Goal: Navigation & Orientation: Find specific page/section

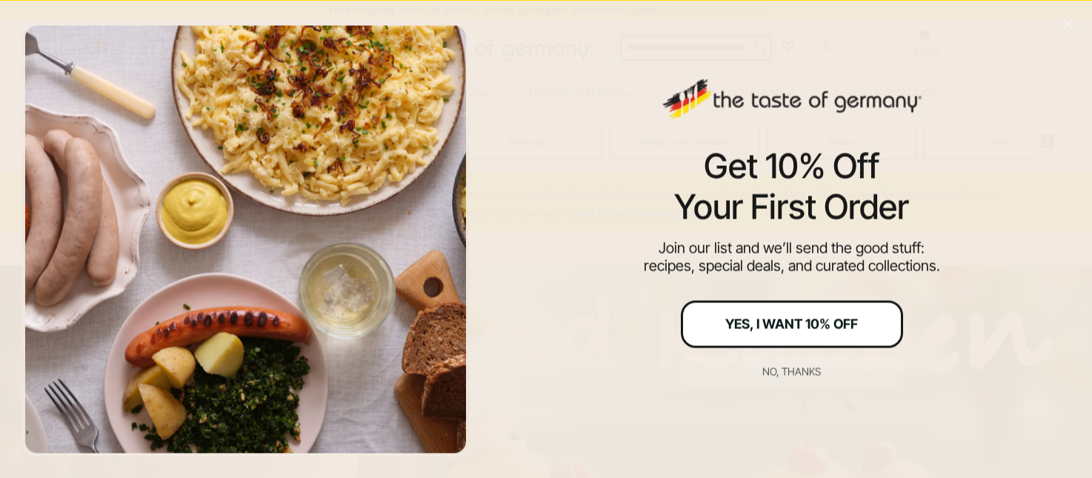
click at [835, 318] on div "Yes, I Want 10% Off" at bounding box center [792, 323] width 133 height 13
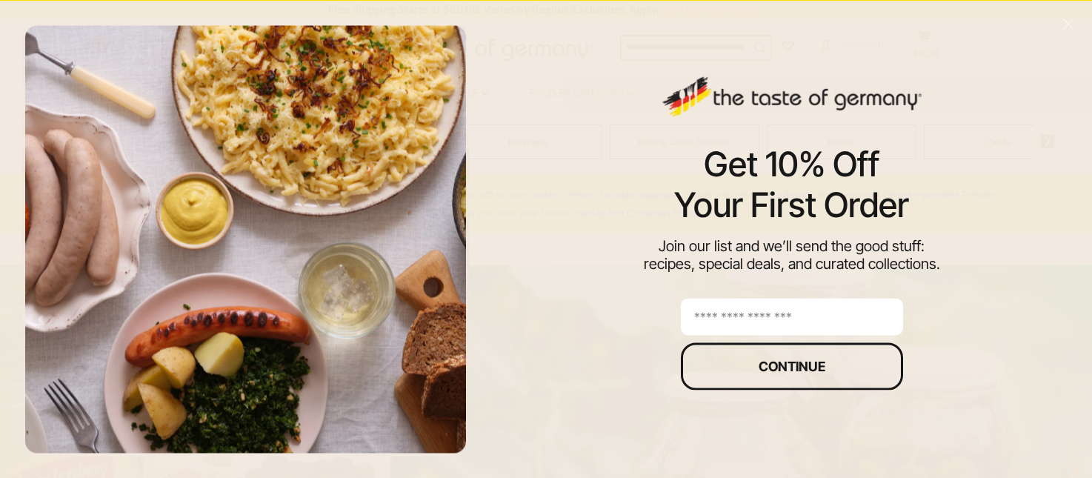
click at [775, 318] on input "email" at bounding box center [792, 316] width 222 height 37
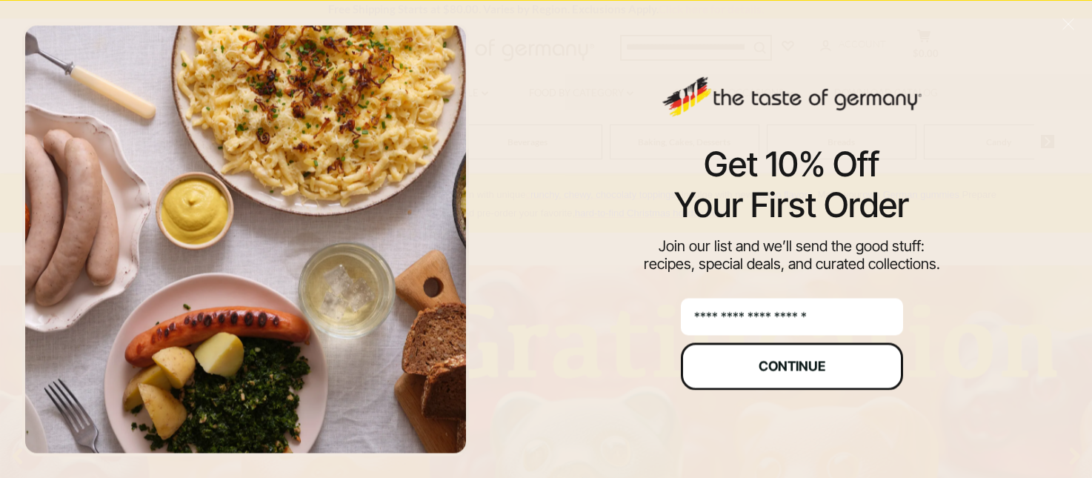
type input "**********"
click at [770, 360] on div "Continue" at bounding box center [792, 365] width 67 height 13
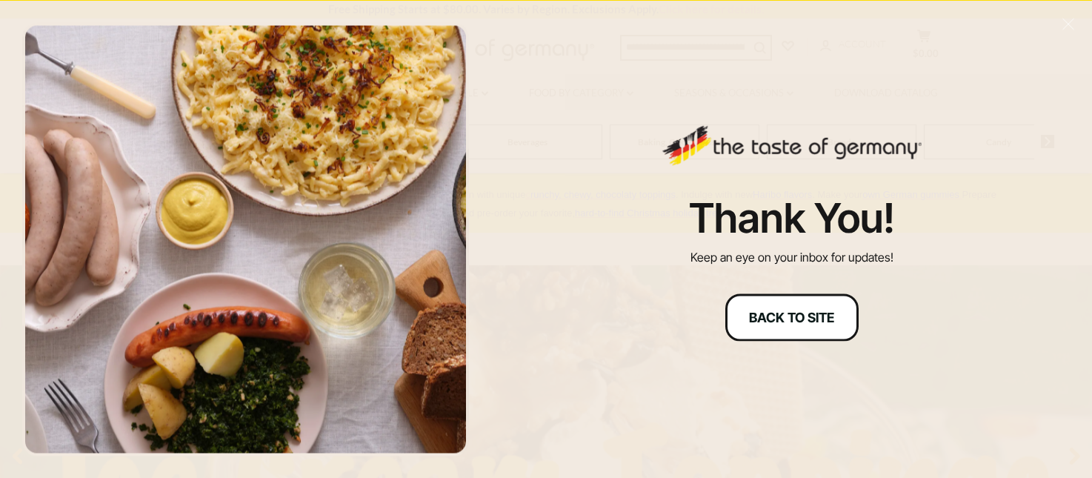
click at [820, 315] on div "Back to site" at bounding box center [791, 317] width 85 height 13
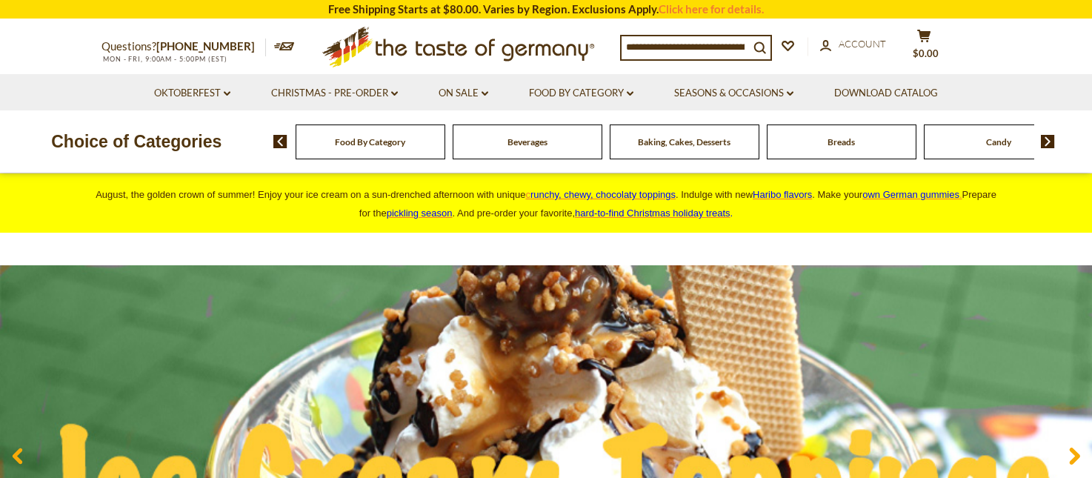
click at [336, 139] on span "Food By Category" at bounding box center [370, 141] width 70 height 11
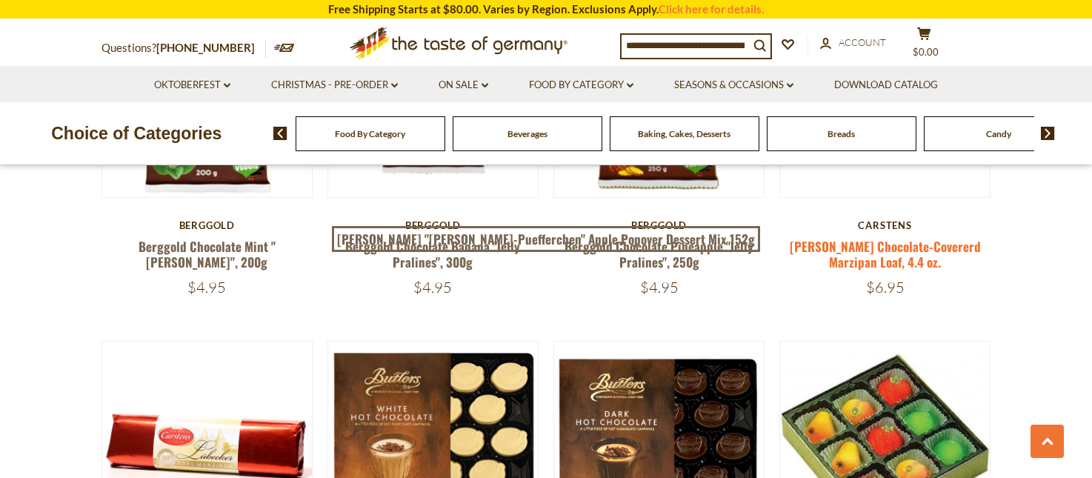
scroll to position [1285, 0]
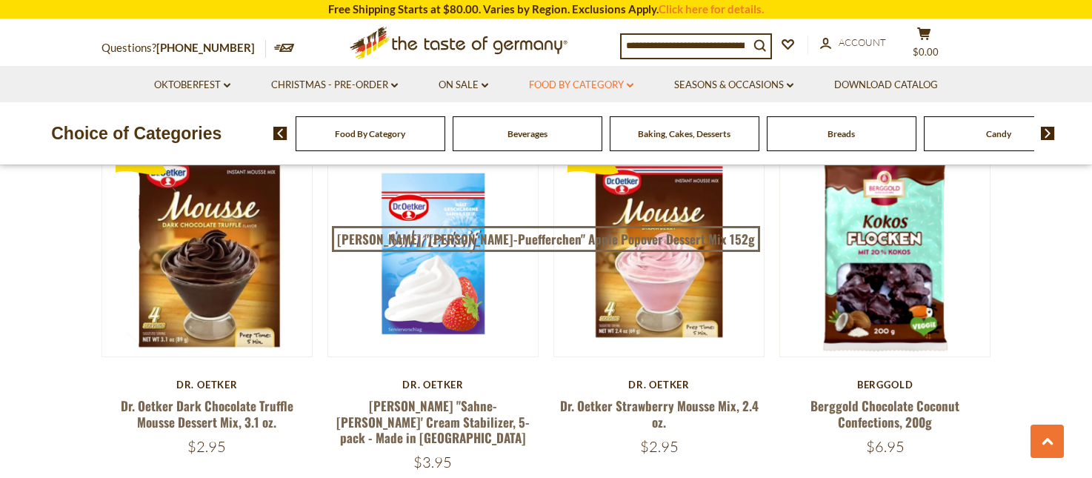
click at [634, 85] on icon at bounding box center [630, 85] width 7 height 4
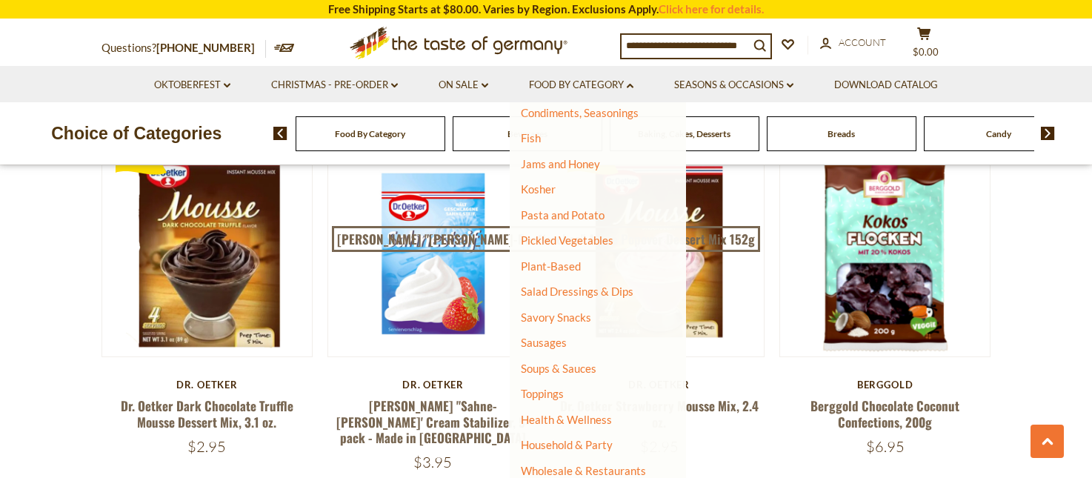
scroll to position [322, 0]
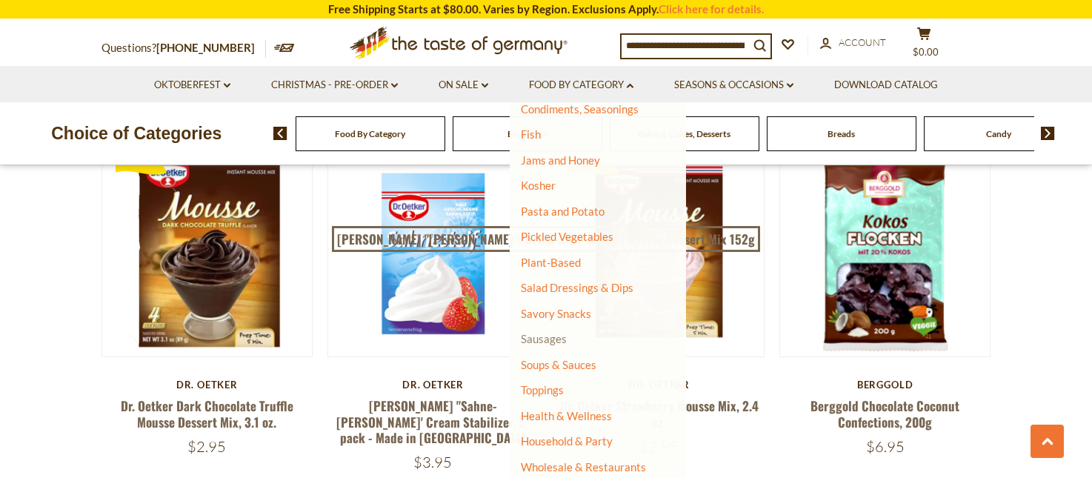
click at [543, 338] on link "Sausages" at bounding box center [544, 338] width 46 height 13
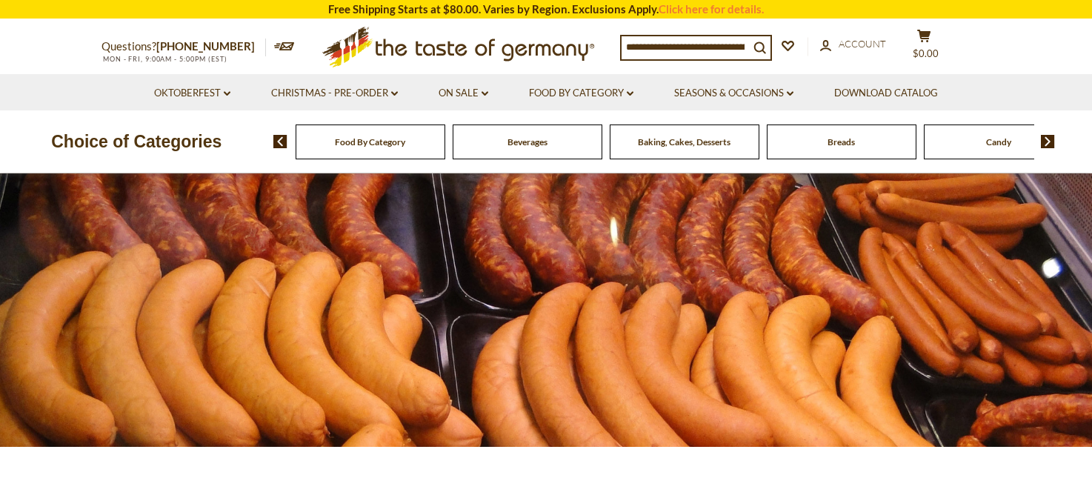
click at [843, 143] on span "Breads" at bounding box center [841, 141] width 27 height 11
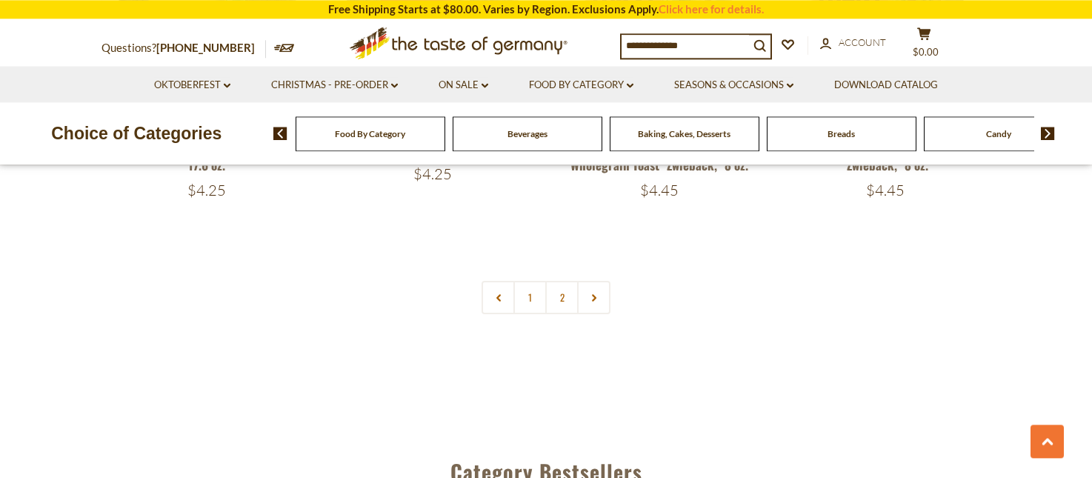
scroll to position [3629, 0]
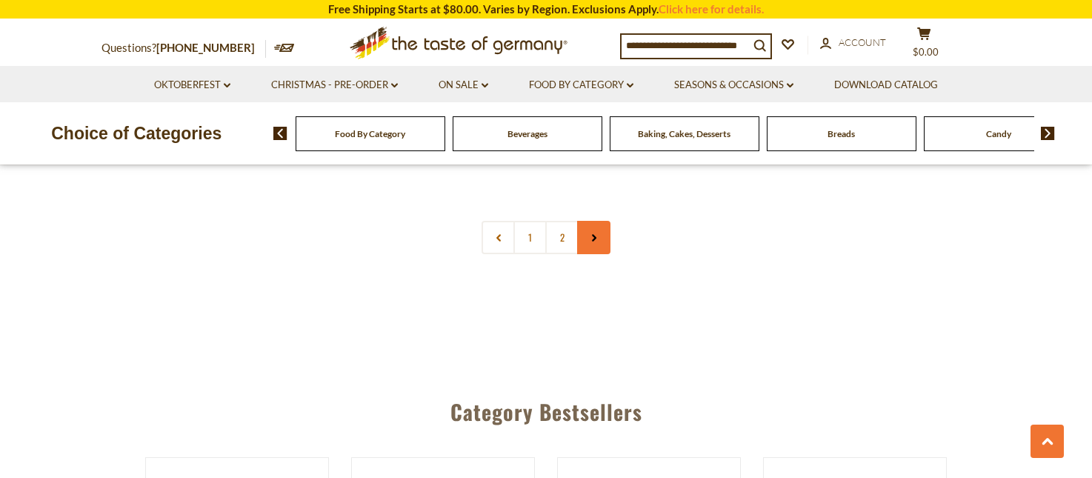
click at [594, 237] on icon at bounding box center [594, 237] width 9 height 7
click at [591, 239] on icon at bounding box center [594, 237] width 9 height 7
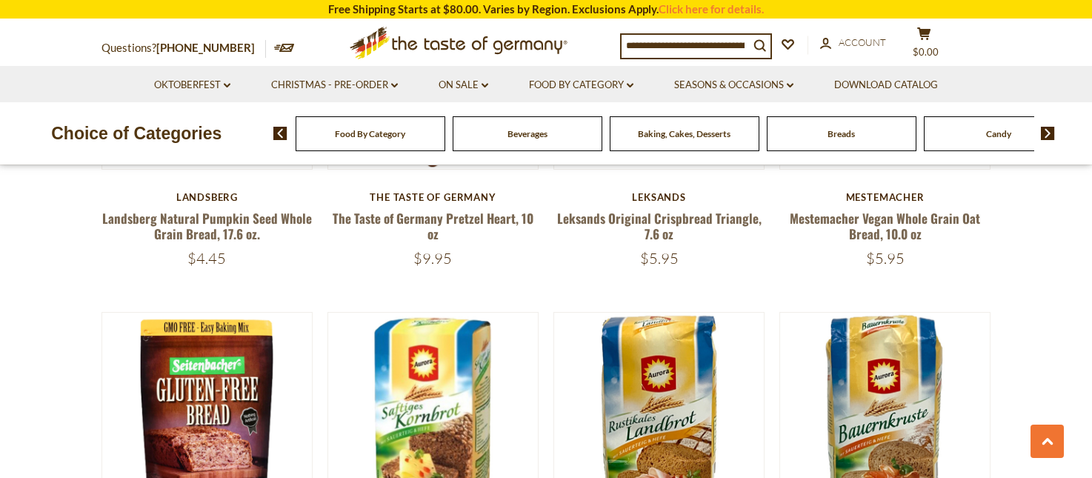
scroll to position [832, 0]
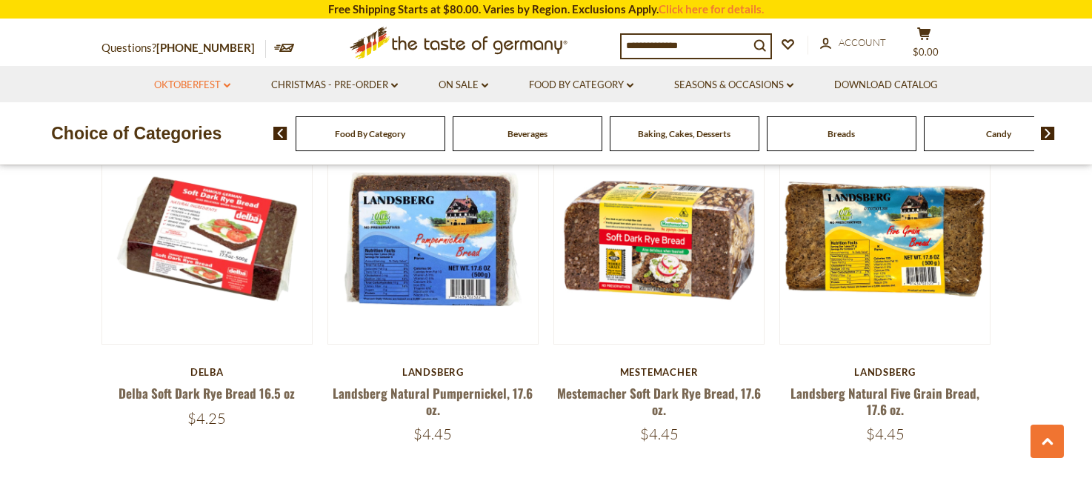
click at [227, 82] on link "Oktoberfest dropdown_arrow" at bounding box center [192, 85] width 76 height 16
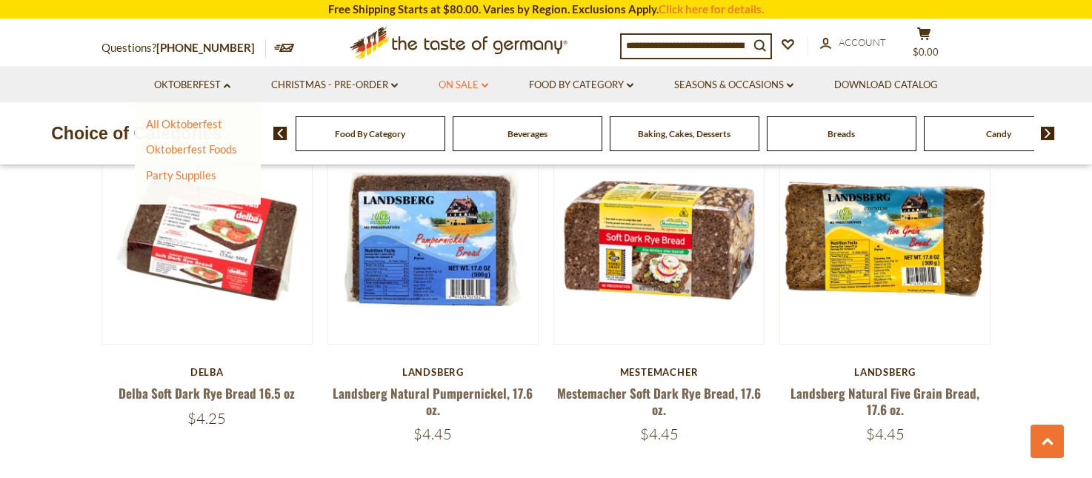
click at [487, 84] on icon at bounding box center [485, 85] width 7 height 4
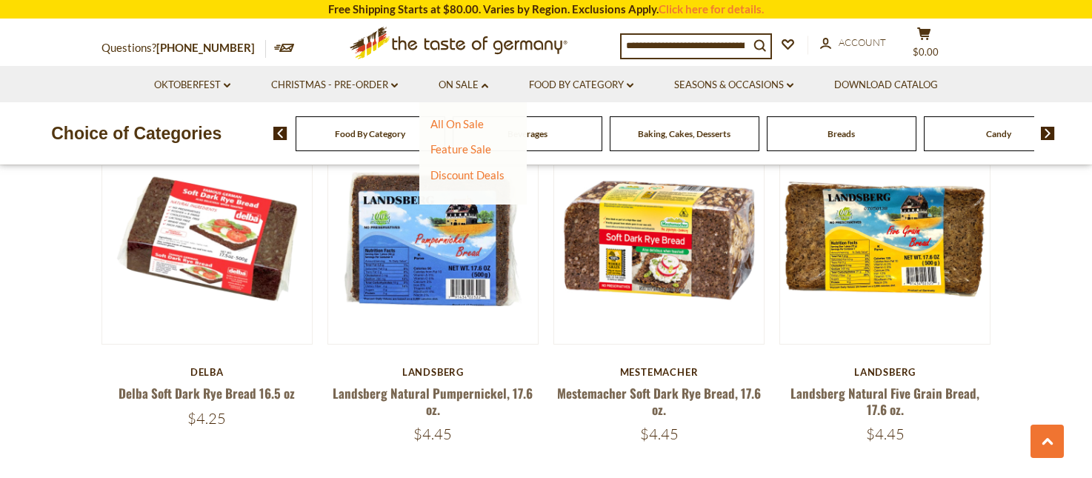
click at [1050, 133] on img at bounding box center [1048, 133] width 14 height 13
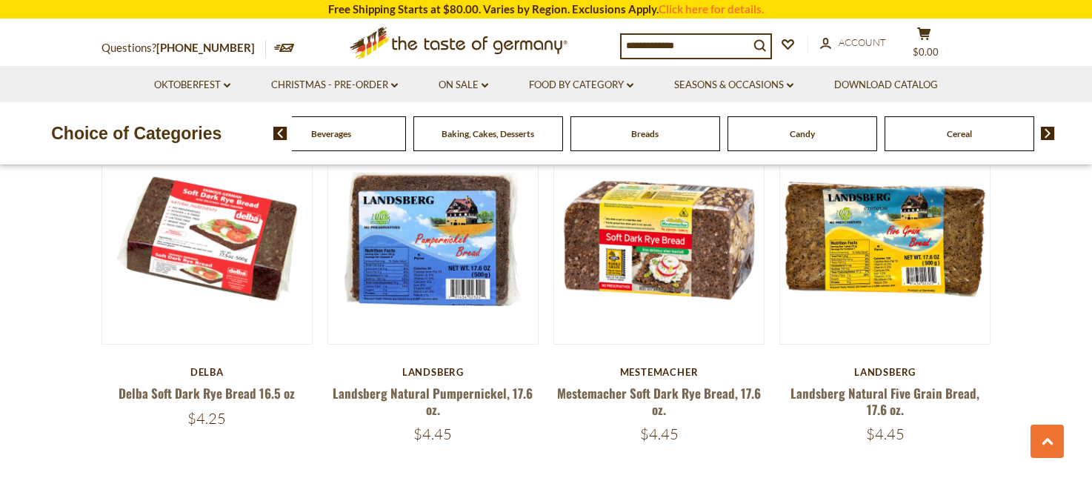
click at [1050, 133] on img at bounding box center [1048, 133] width 14 height 13
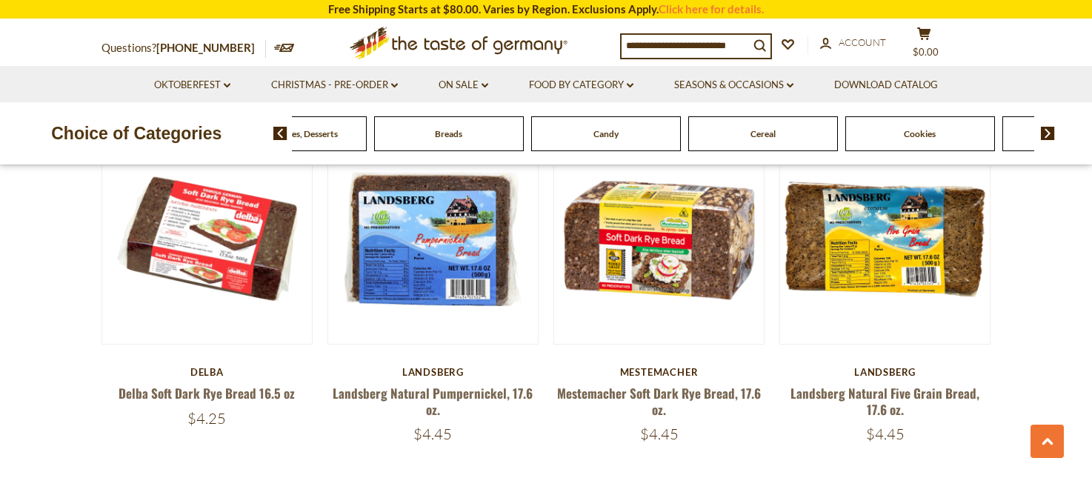
click at [1050, 133] on img at bounding box center [1048, 133] width 14 height 13
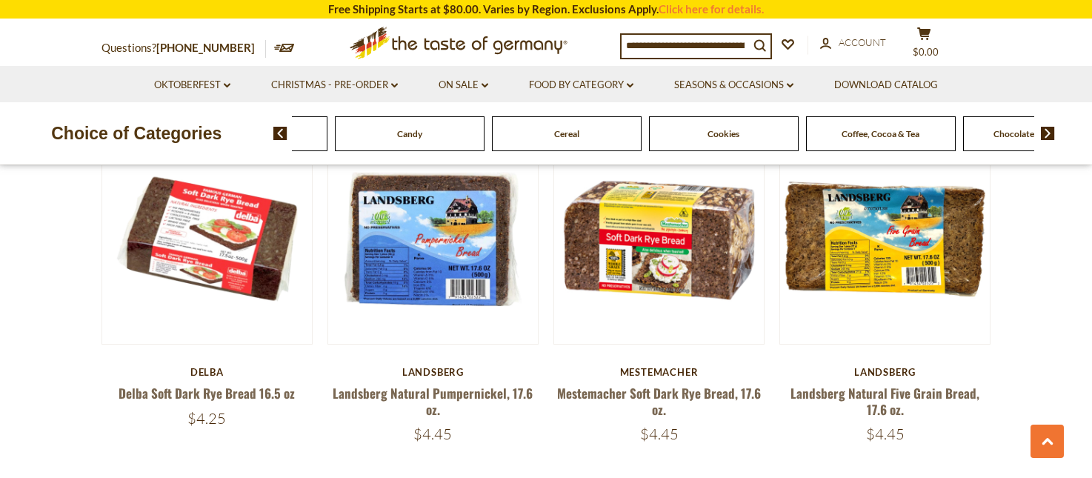
click at [1050, 133] on img at bounding box center [1048, 133] width 14 height 13
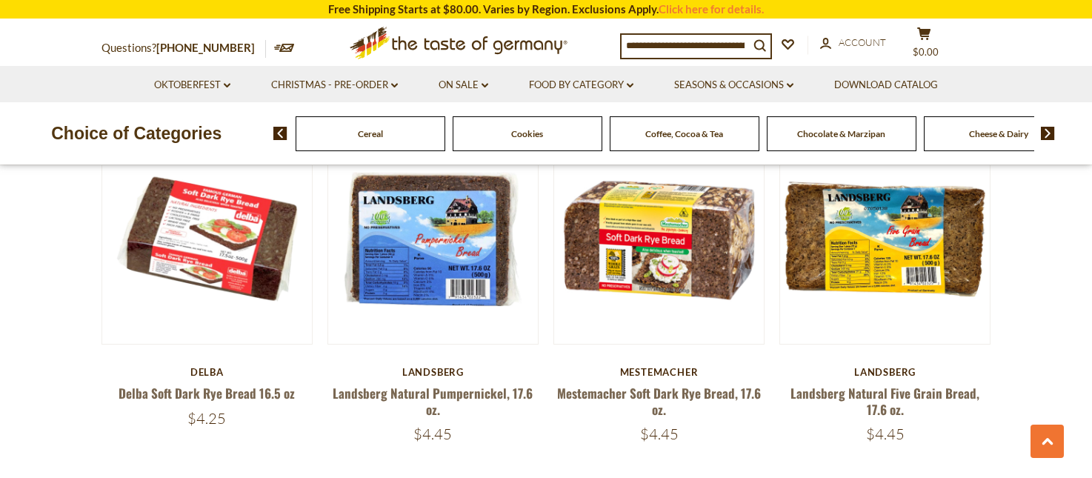
click at [1050, 133] on img at bounding box center [1048, 133] width 14 height 13
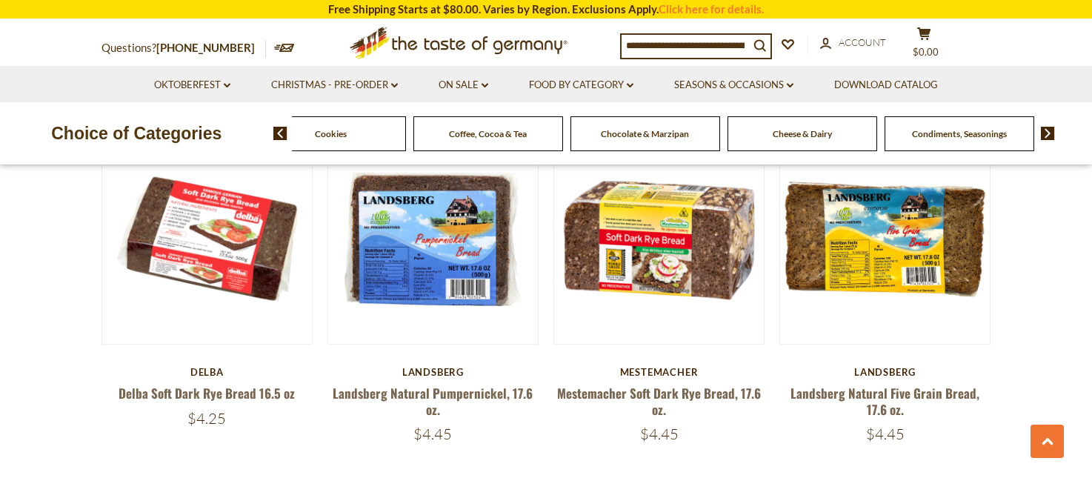
click at [1050, 133] on img at bounding box center [1048, 133] width 14 height 13
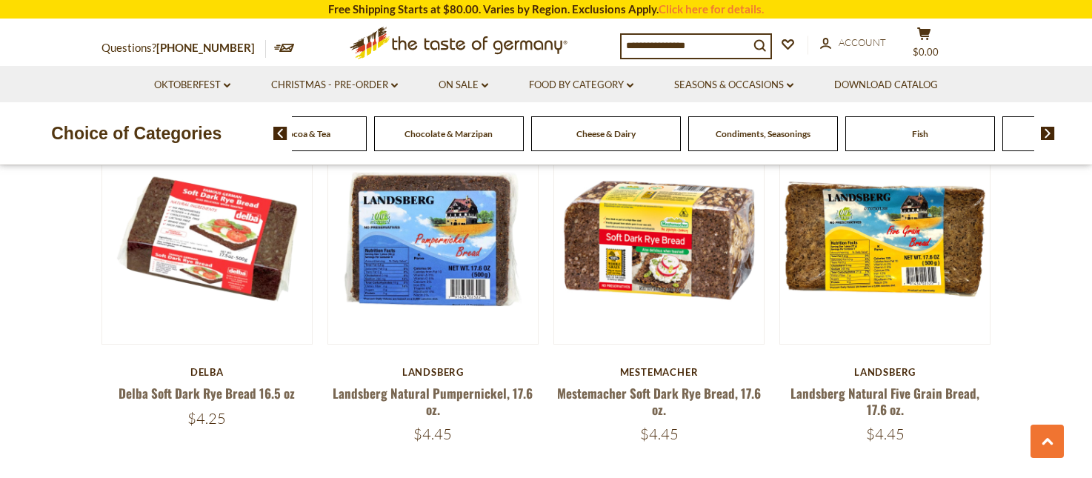
click at [1050, 133] on img at bounding box center [1048, 133] width 14 height 13
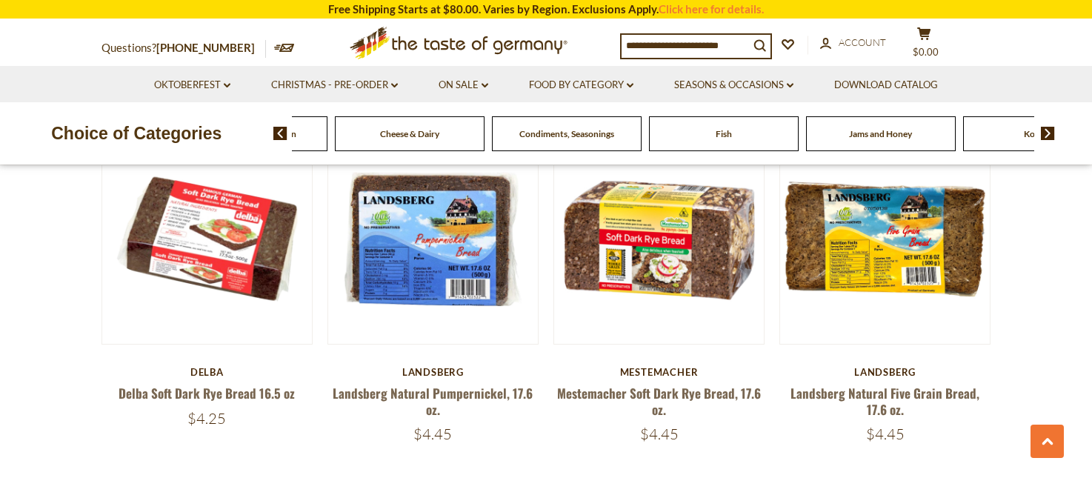
click at [1050, 133] on img at bounding box center [1048, 133] width 14 height 13
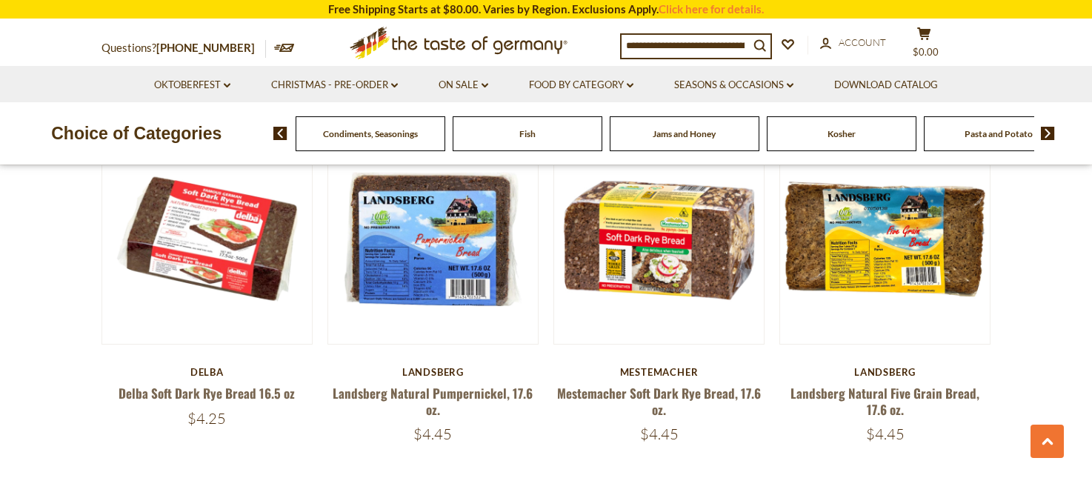
click at [1050, 133] on img at bounding box center [1048, 133] width 14 height 13
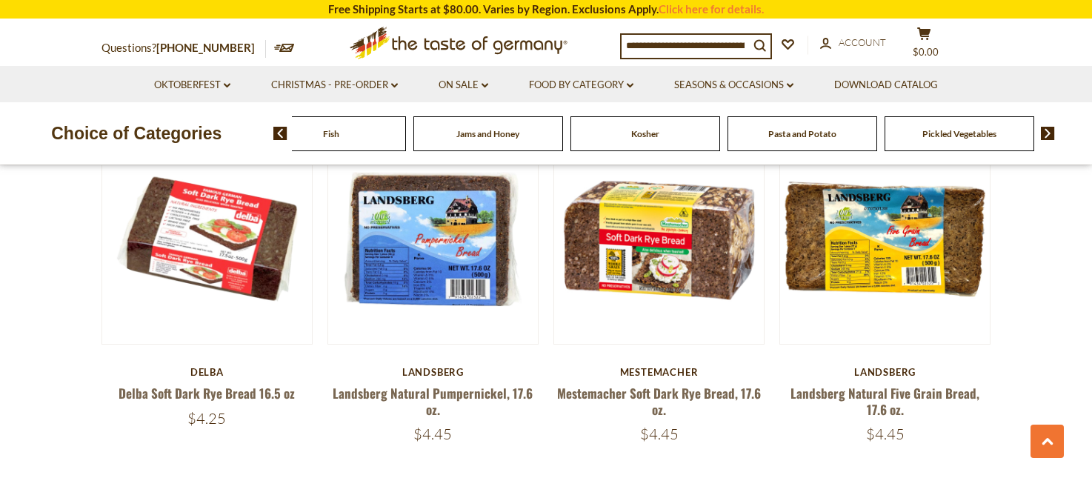
click at [1050, 133] on img at bounding box center [1048, 133] width 14 height 13
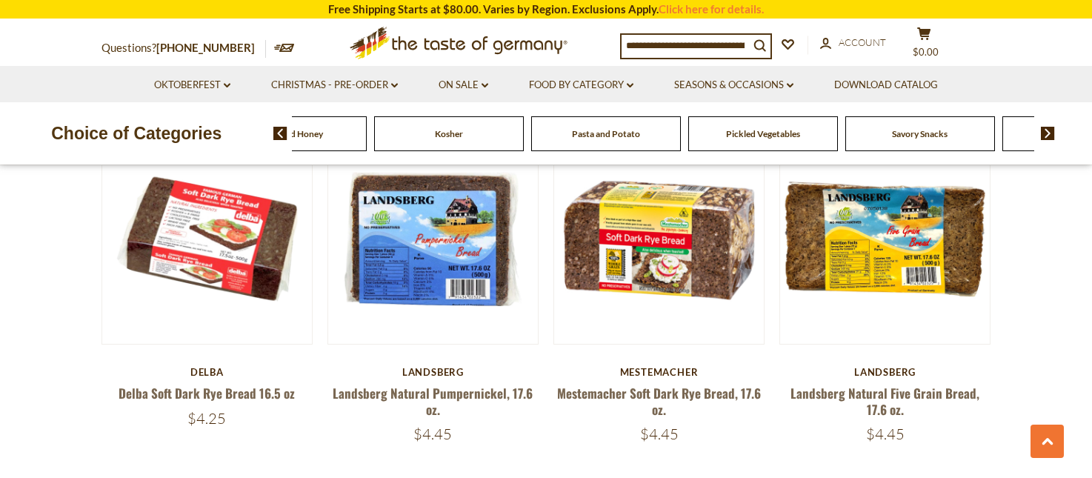
click at [1050, 133] on img at bounding box center [1048, 133] width 14 height 13
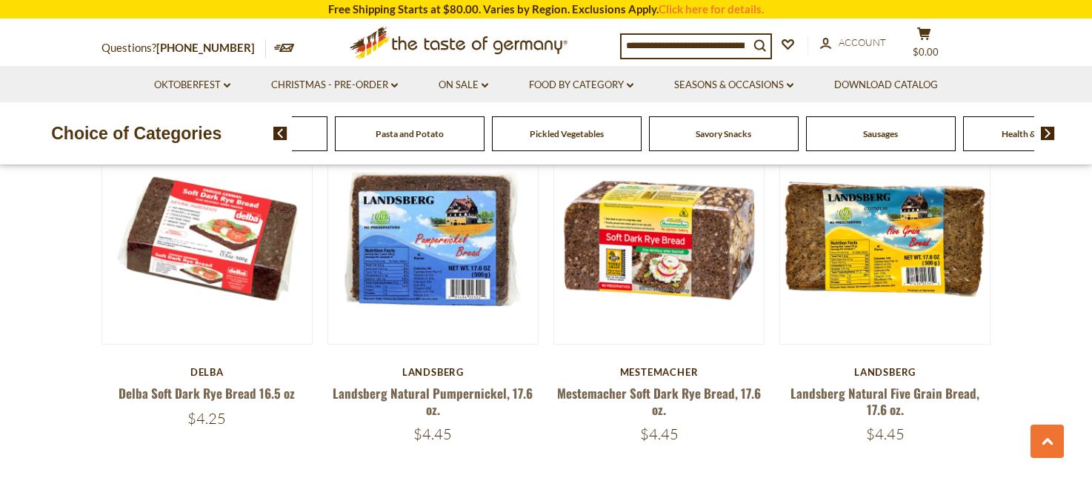
click at [1050, 133] on img at bounding box center [1048, 133] width 14 height 13
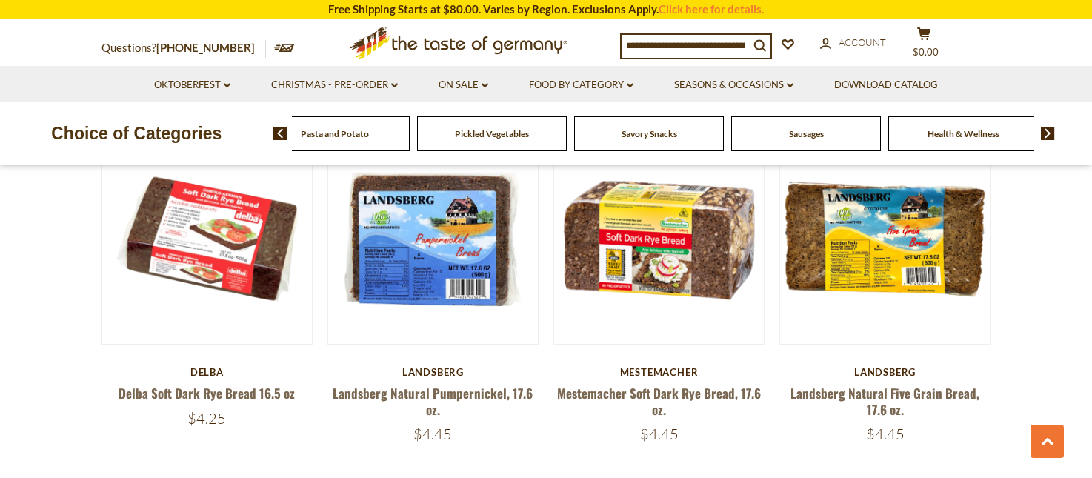
click at [468, 130] on span "Pickled Vegetables" at bounding box center [492, 133] width 74 height 11
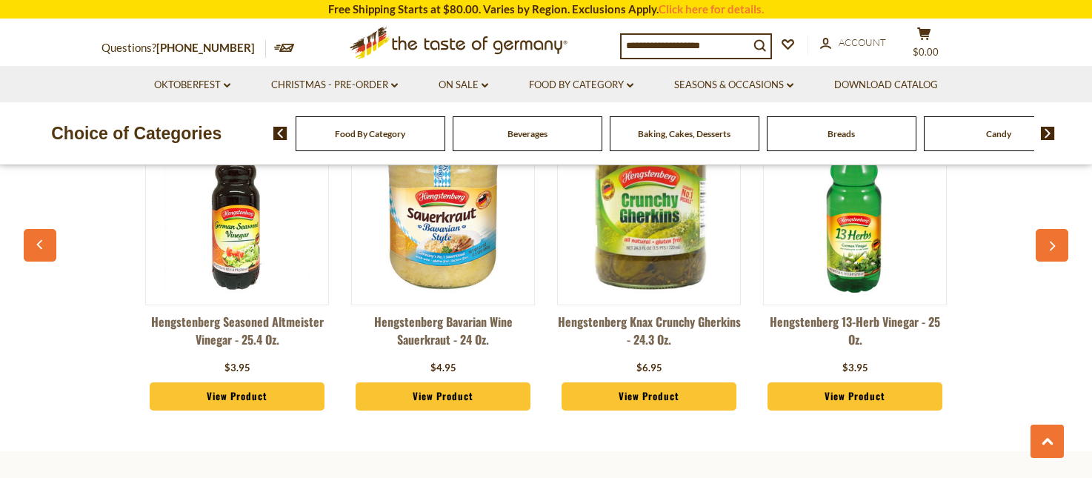
scroll to position [3931, 0]
